Goal: Task Accomplishment & Management: Complete application form

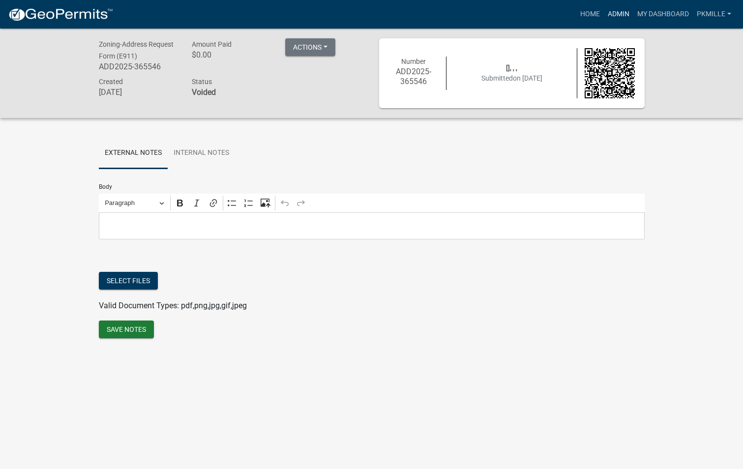
drag, startPoint x: 621, startPoint y: 12, endPoint x: 614, endPoint y: 14, distance: 6.7
click at [621, 12] on link "Admin" at bounding box center [618, 14] width 29 height 19
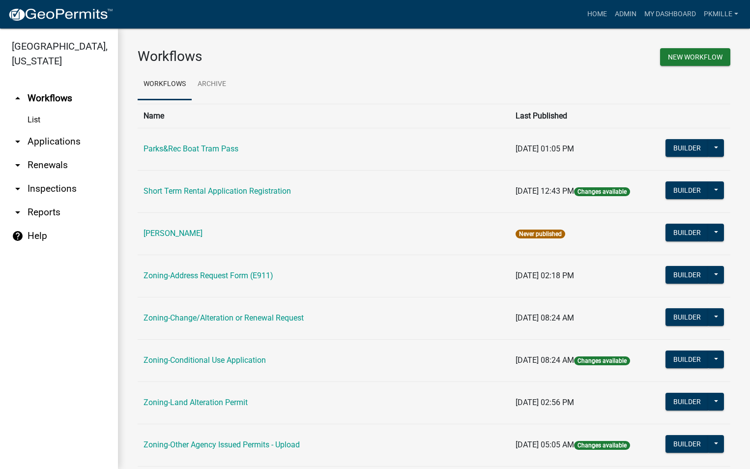
click at [37, 143] on link "arrow_drop_down Applications" at bounding box center [59, 142] width 118 height 24
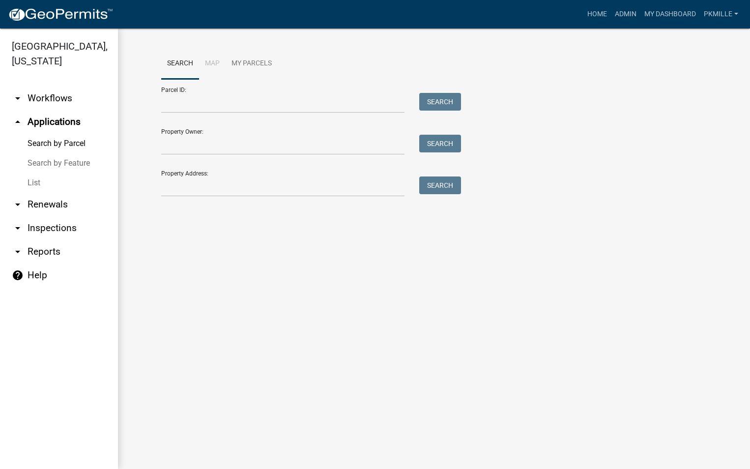
click at [30, 181] on link "List" at bounding box center [59, 183] width 118 height 20
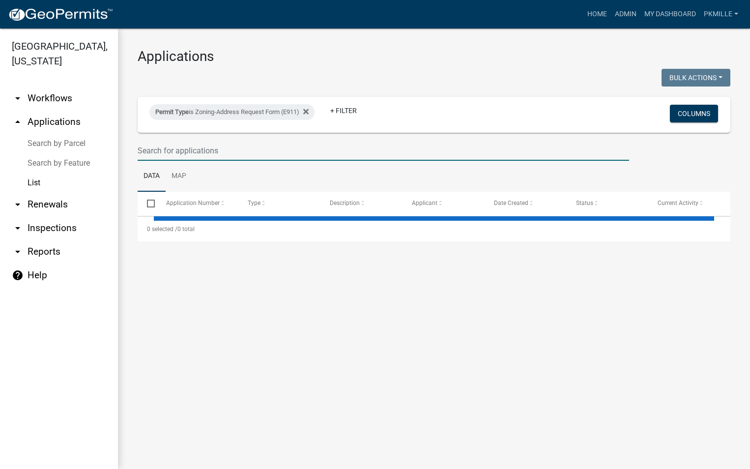
select select "2: 50"
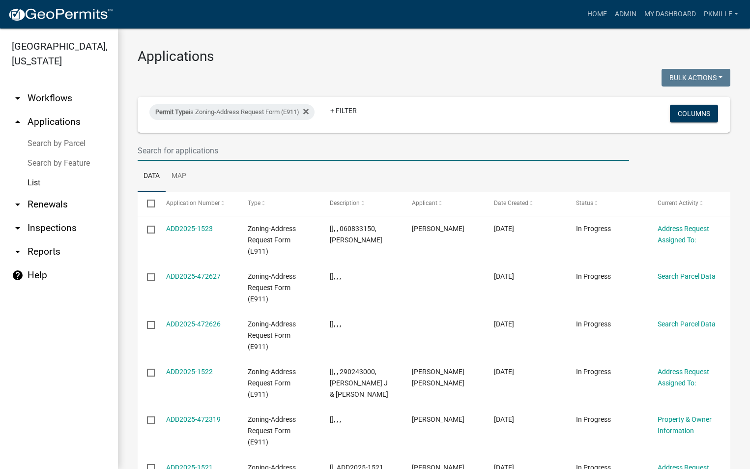
click at [156, 149] on input "text" at bounding box center [384, 151] width 492 height 20
type input "1509"
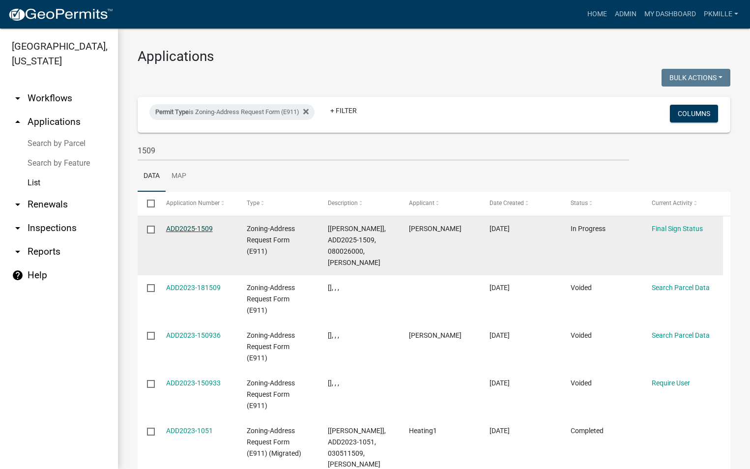
click at [189, 231] on link "ADD2025-1509" at bounding box center [189, 229] width 47 height 8
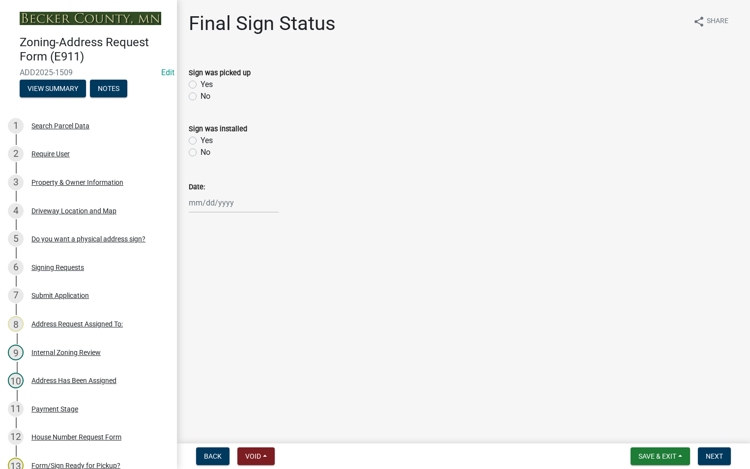
click at [201, 82] on label "Yes" at bounding box center [207, 85] width 12 height 12
click at [201, 82] on input "Yes" at bounding box center [204, 82] width 6 height 6
radio input "true"
click at [194, 200] on div at bounding box center [234, 203] width 90 height 20
select select "9"
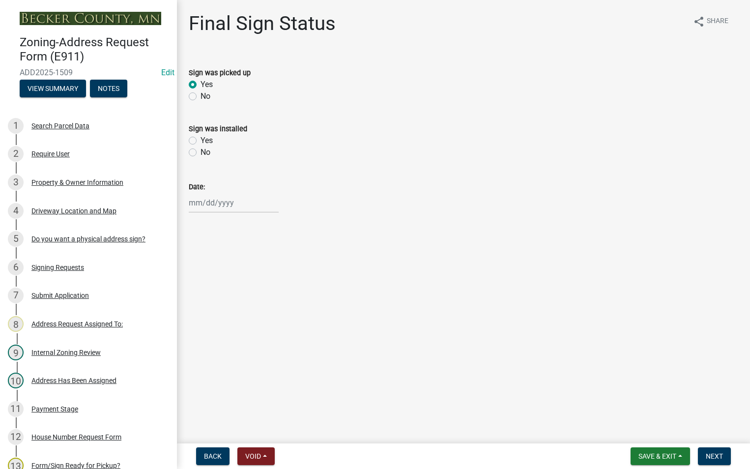
select select "2025"
click at [248, 256] on div "4" at bounding box center [246, 255] width 16 height 16
type input "[DATE]"
click at [680, 462] on button "Save & Exit" at bounding box center [660, 456] width 59 height 18
click at [625, 414] on button "Save" at bounding box center [650, 407] width 79 height 24
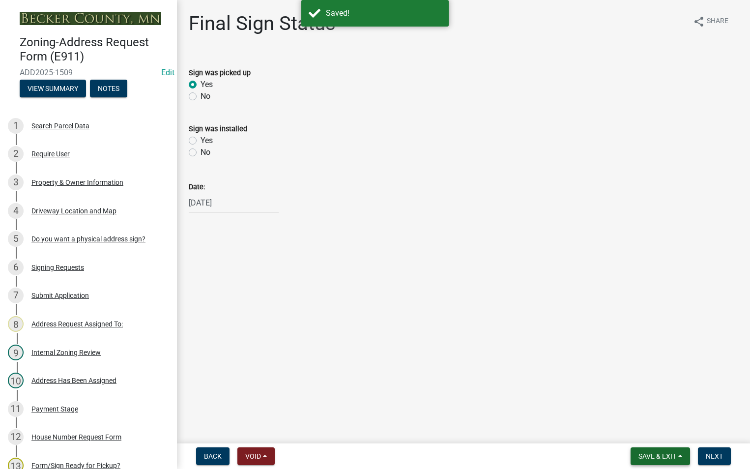
click at [676, 459] on span "Save & Exit" at bounding box center [658, 456] width 38 height 8
click at [712, 455] on span "Next" at bounding box center [714, 456] width 17 height 8
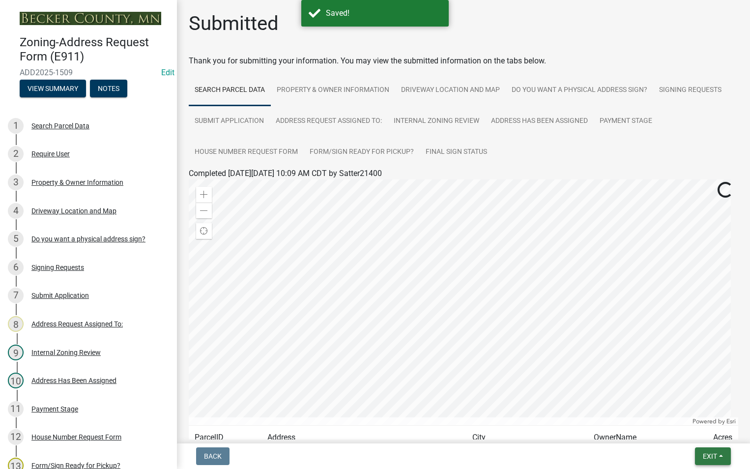
click at [705, 451] on button "Exit" at bounding box center [713, 456] width 36 height 18
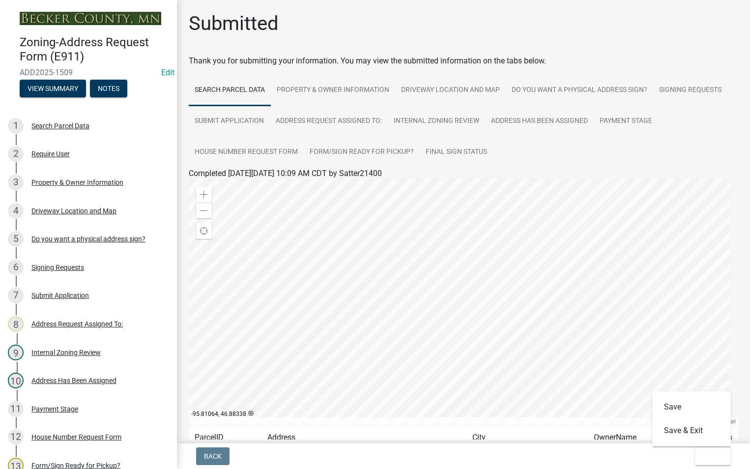
click at [630, 243] on div at bounding box center [464, 302] width 550 height 246
click at [698, 455] on button "Exit" at bounding box center [713, 456] width 36 height 18
click at [696, 440] on button "Save & Exit" at bounding box center [691, 431] width 79 height 24
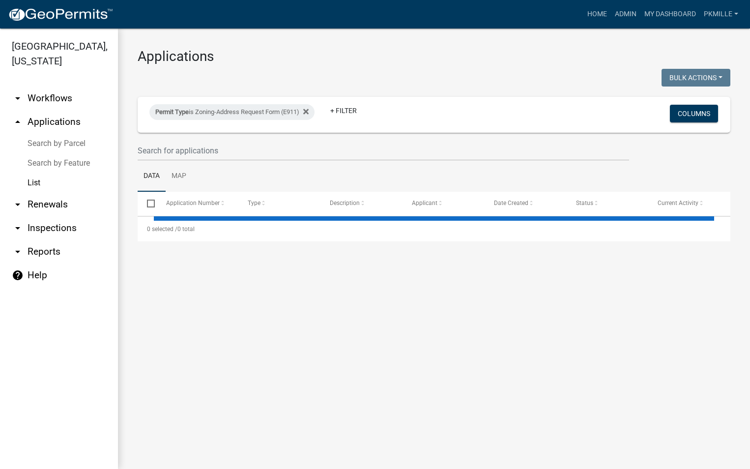
select select "2: 50"
